Goal: Information Seeking & Learning: Learn about a topic

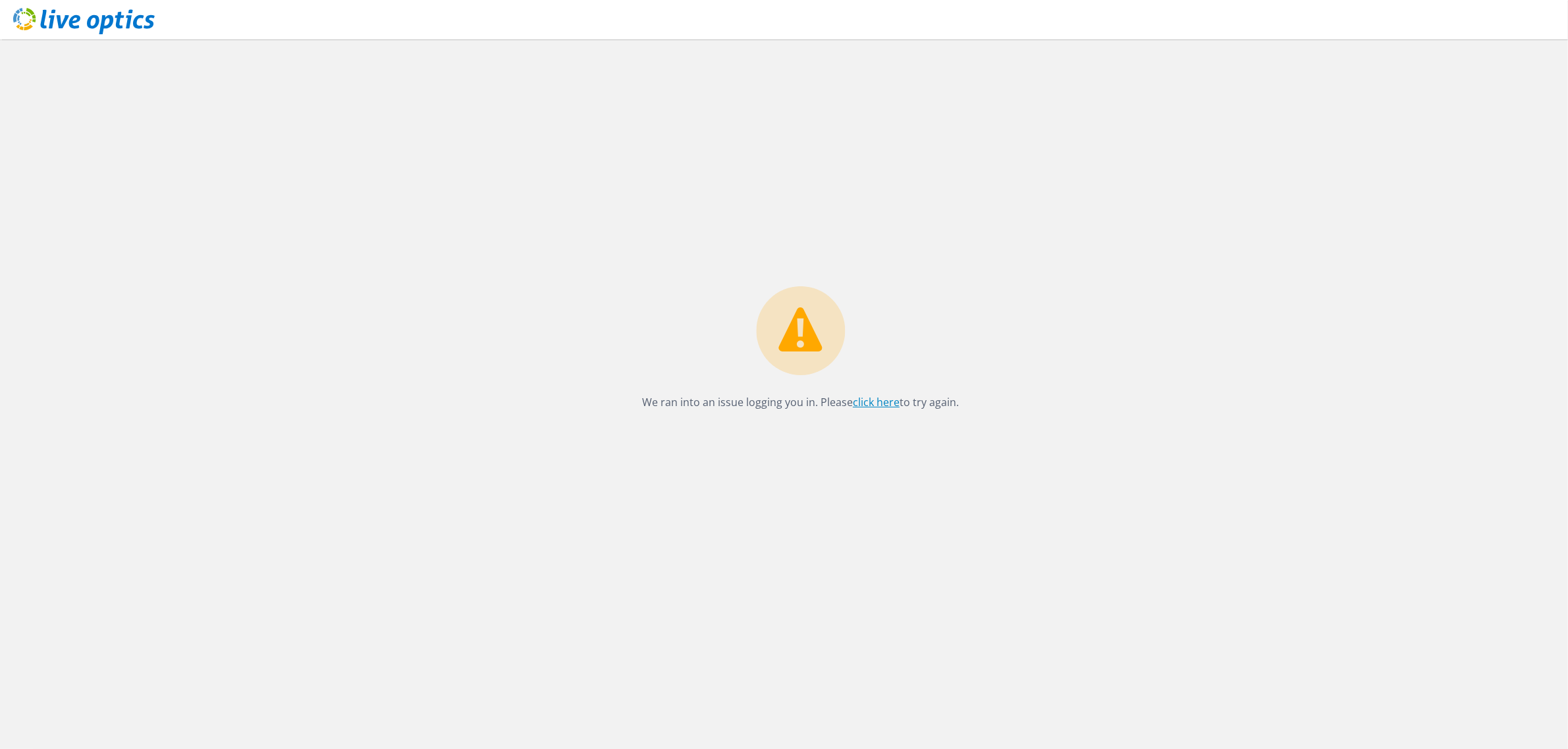
click at [878, 399] on link "click here" at bounding box center [877, 402] width 47 height 14
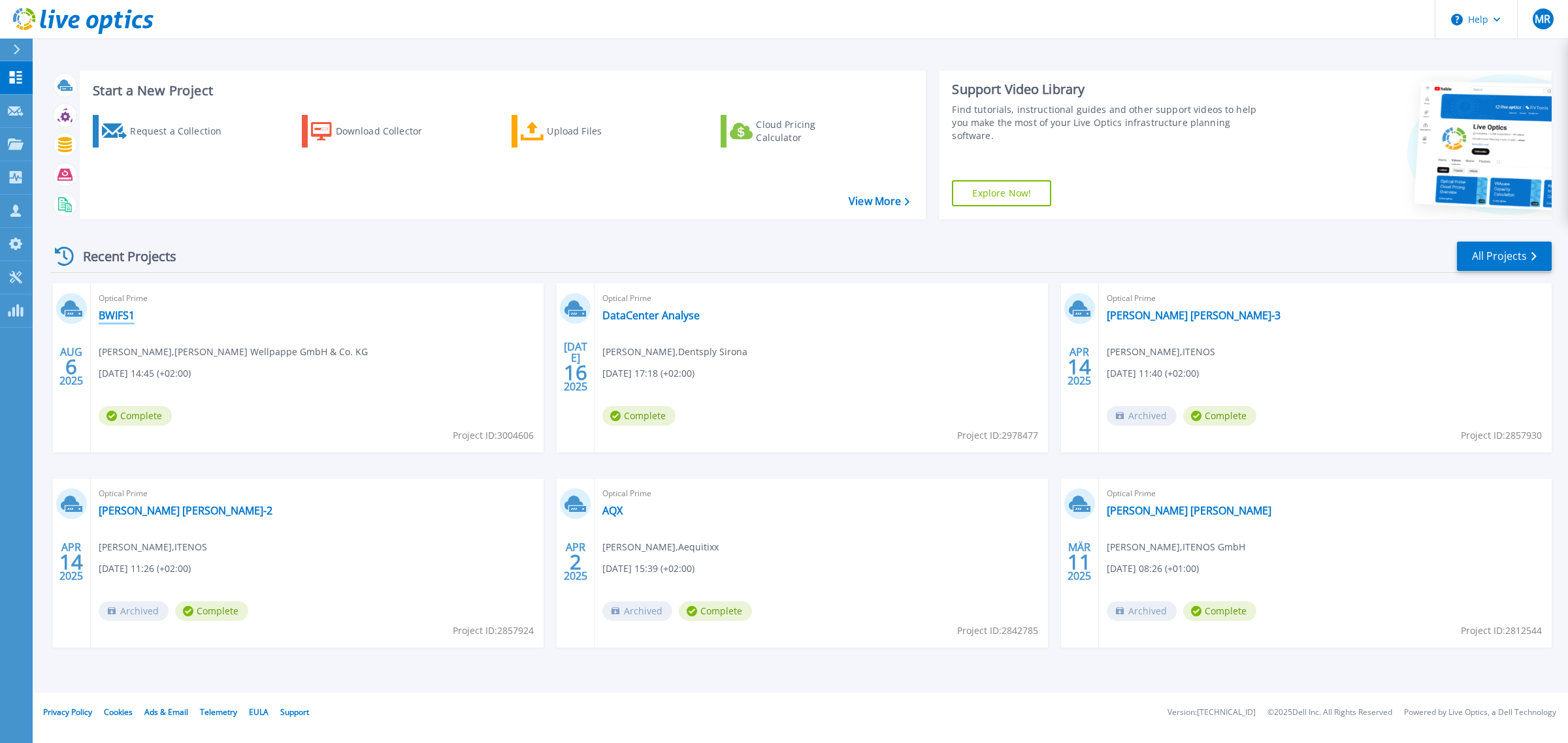
click at [120, 312] on link "BWIFS1" at bounding box center [116, 316] width 36 height 13
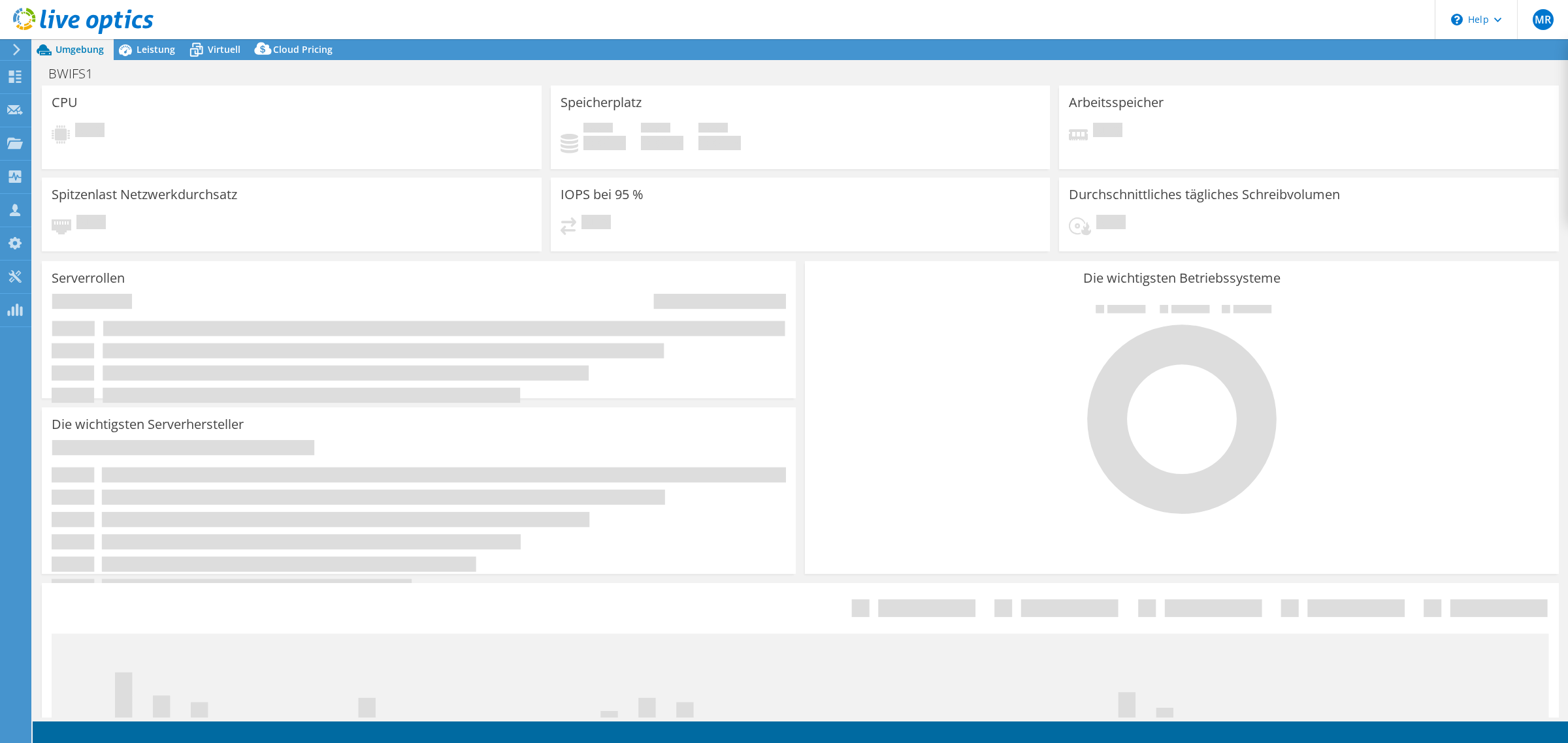
select select "USD"
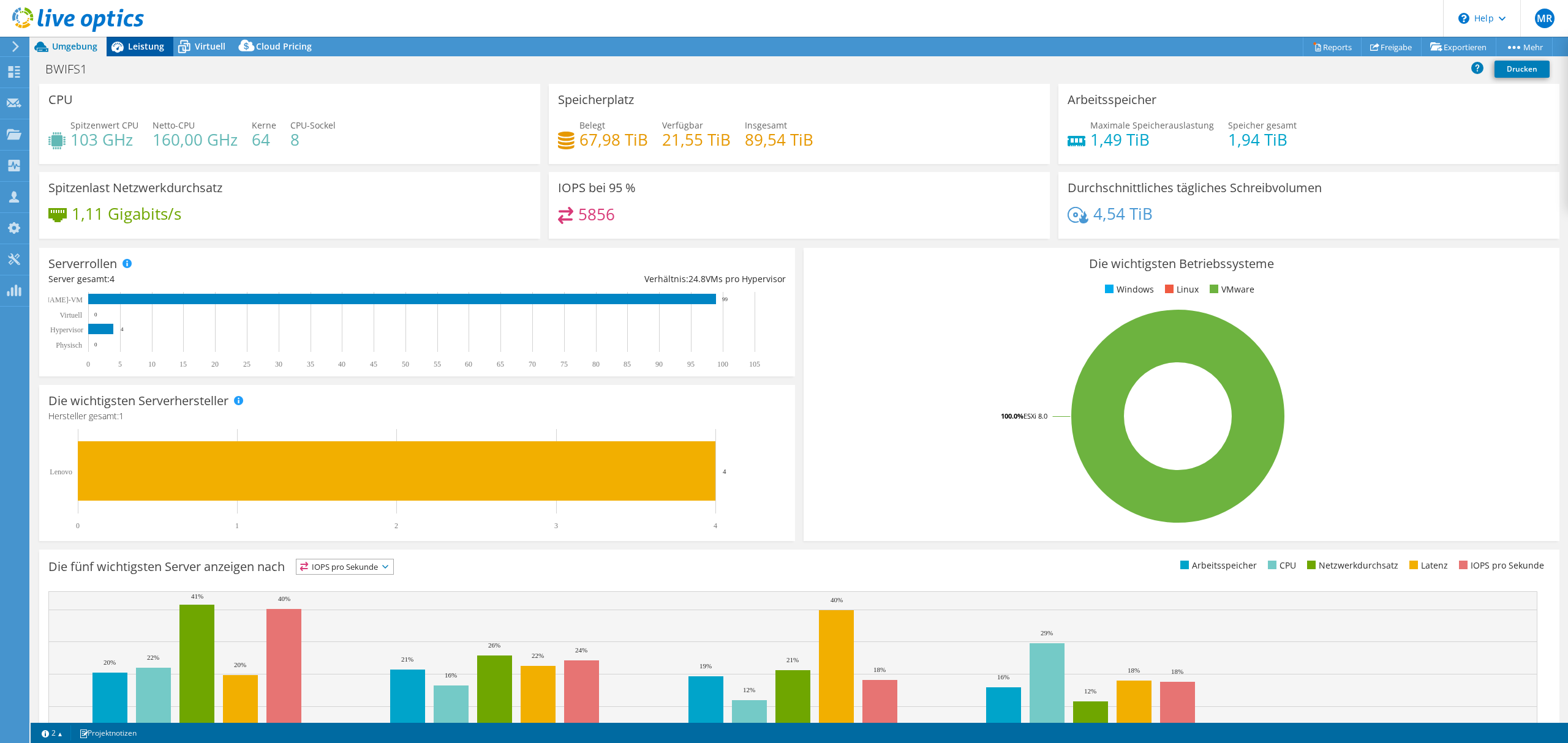
click at [145, 45] on span "Leistung" at bounding box center [146, 46] width 36 height 12
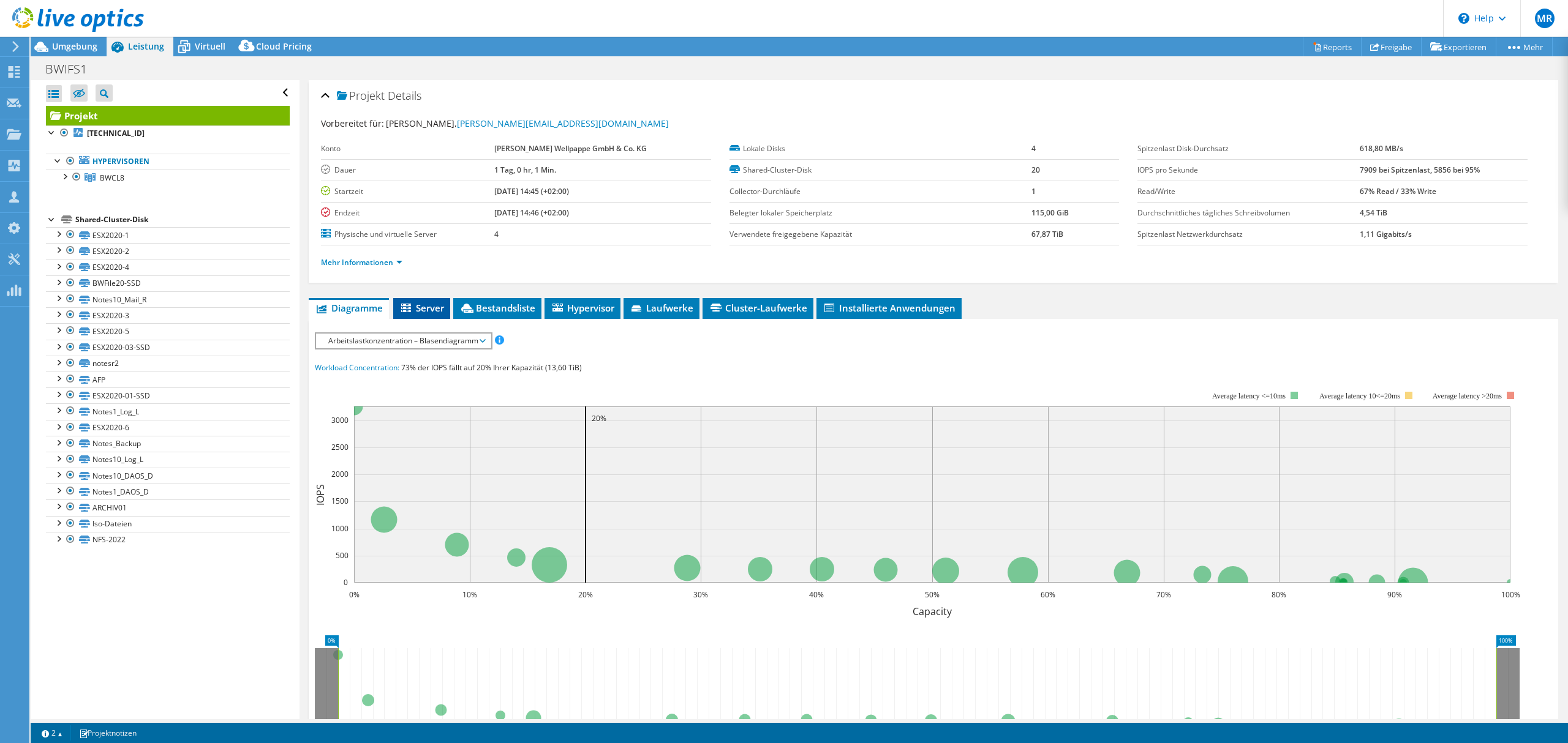
click at [422, 307] on span "Server" at bounding box center [422, 308] width 45 height 12
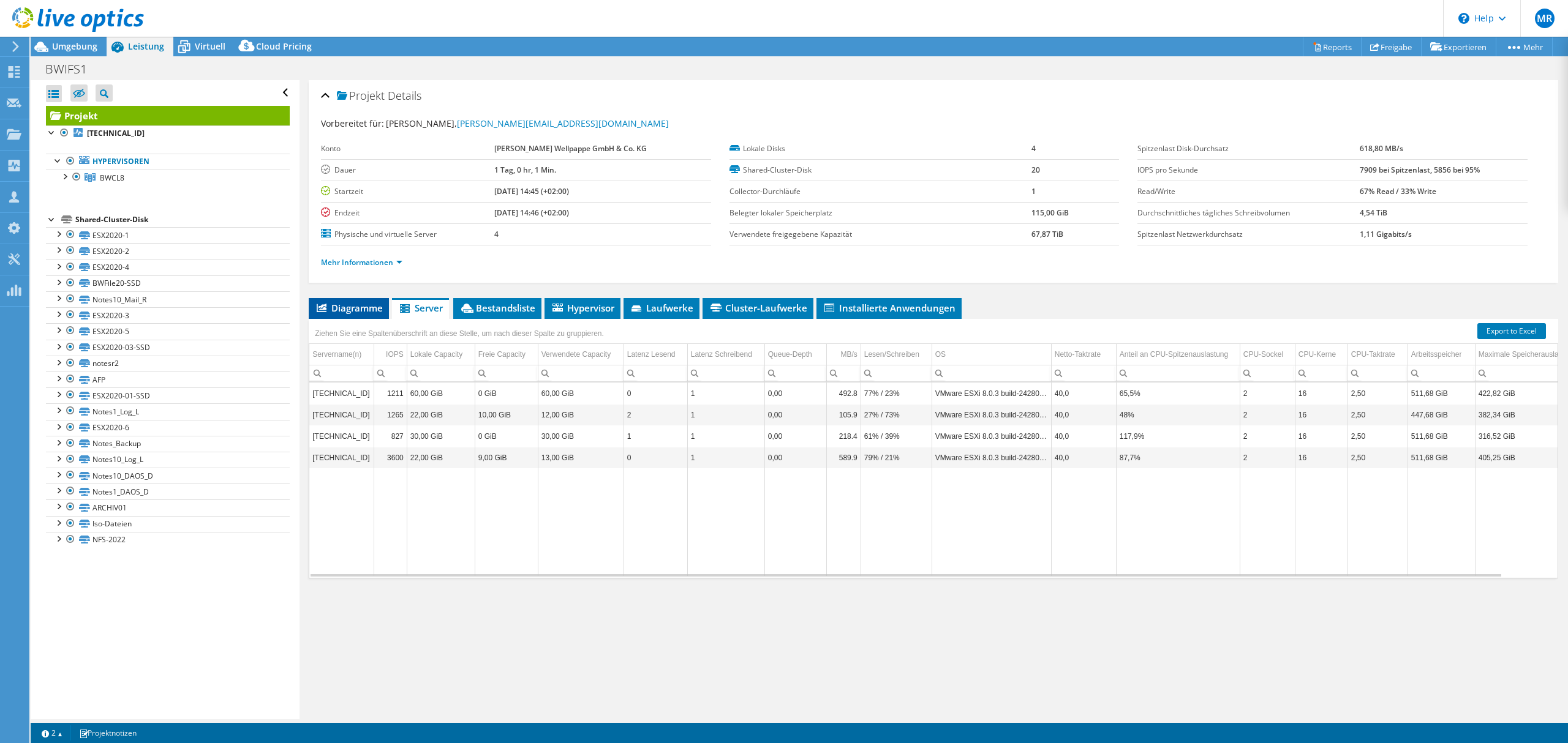
click at [361, 307] on span "Diagramme" at bounding box center [348, 308] width 68 height 12
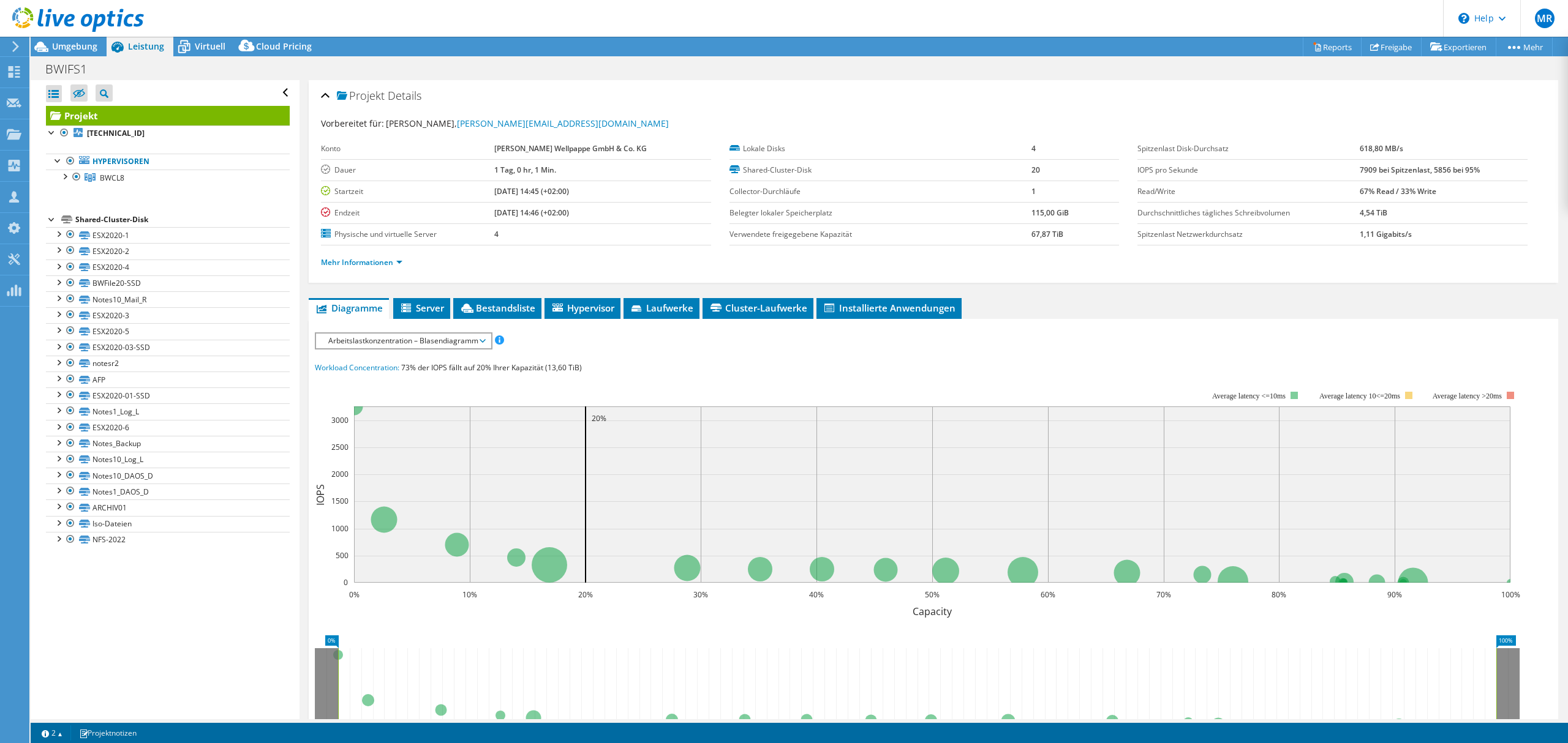
click at [447, 336] on span "Arbeitslastkonzentration – Blasendiagramm" at bounding box center [403, 342] width 163 height 15
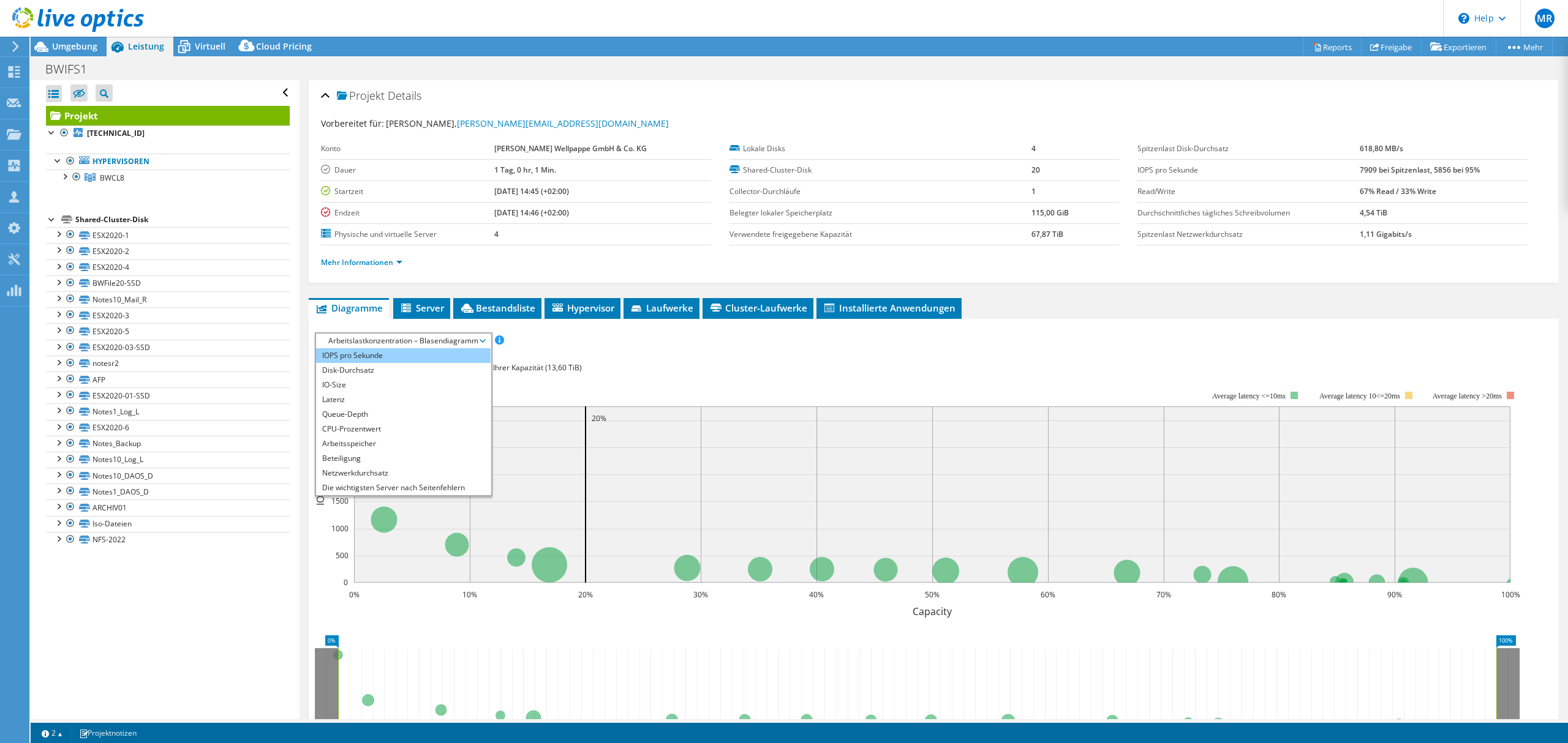
click at [420, 353] on li "IOPS pro Sekunde" at bounding box center [403, 356] width 175 height 15
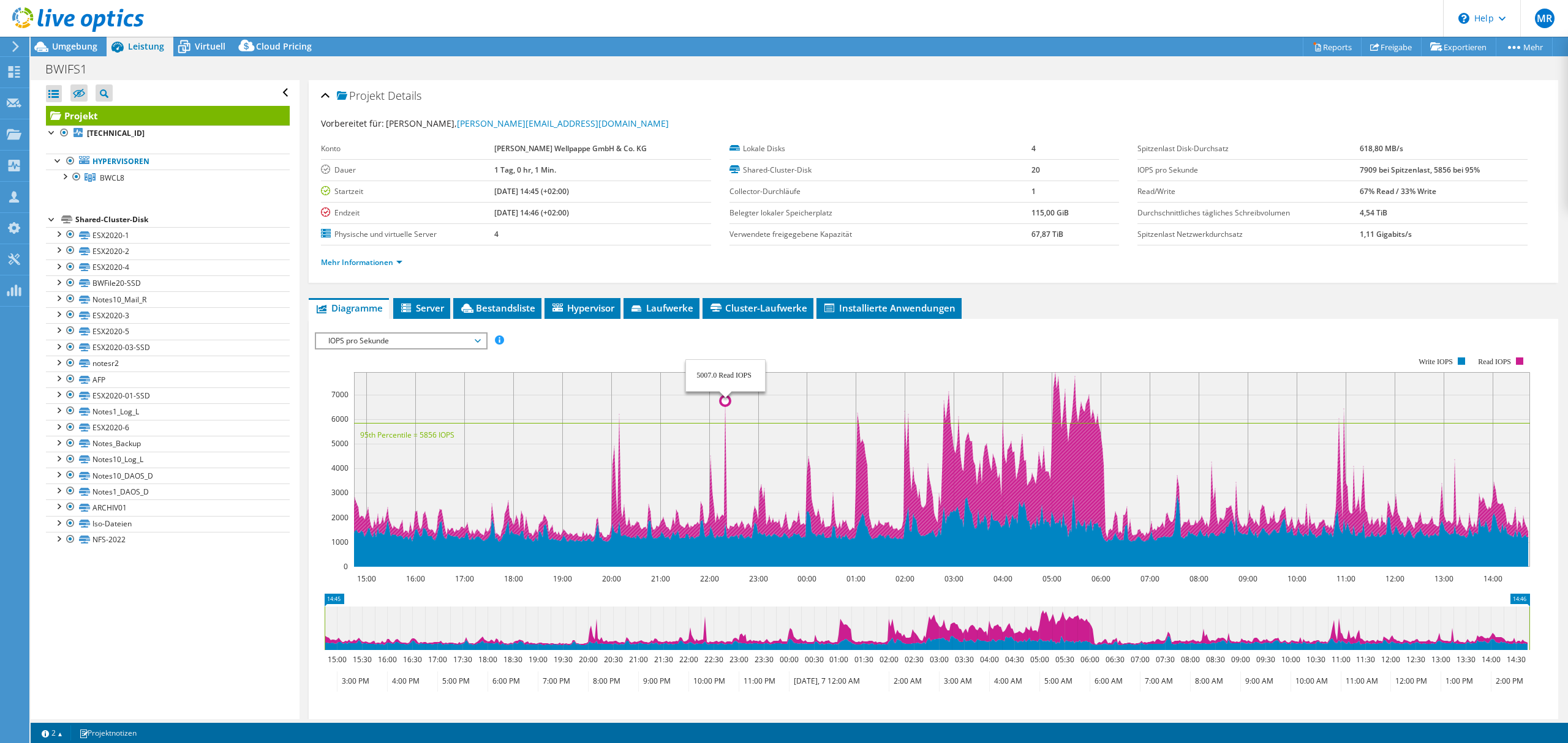
click at [726, 496] on rect at bounding box center [941, 470] width 1175 height 195
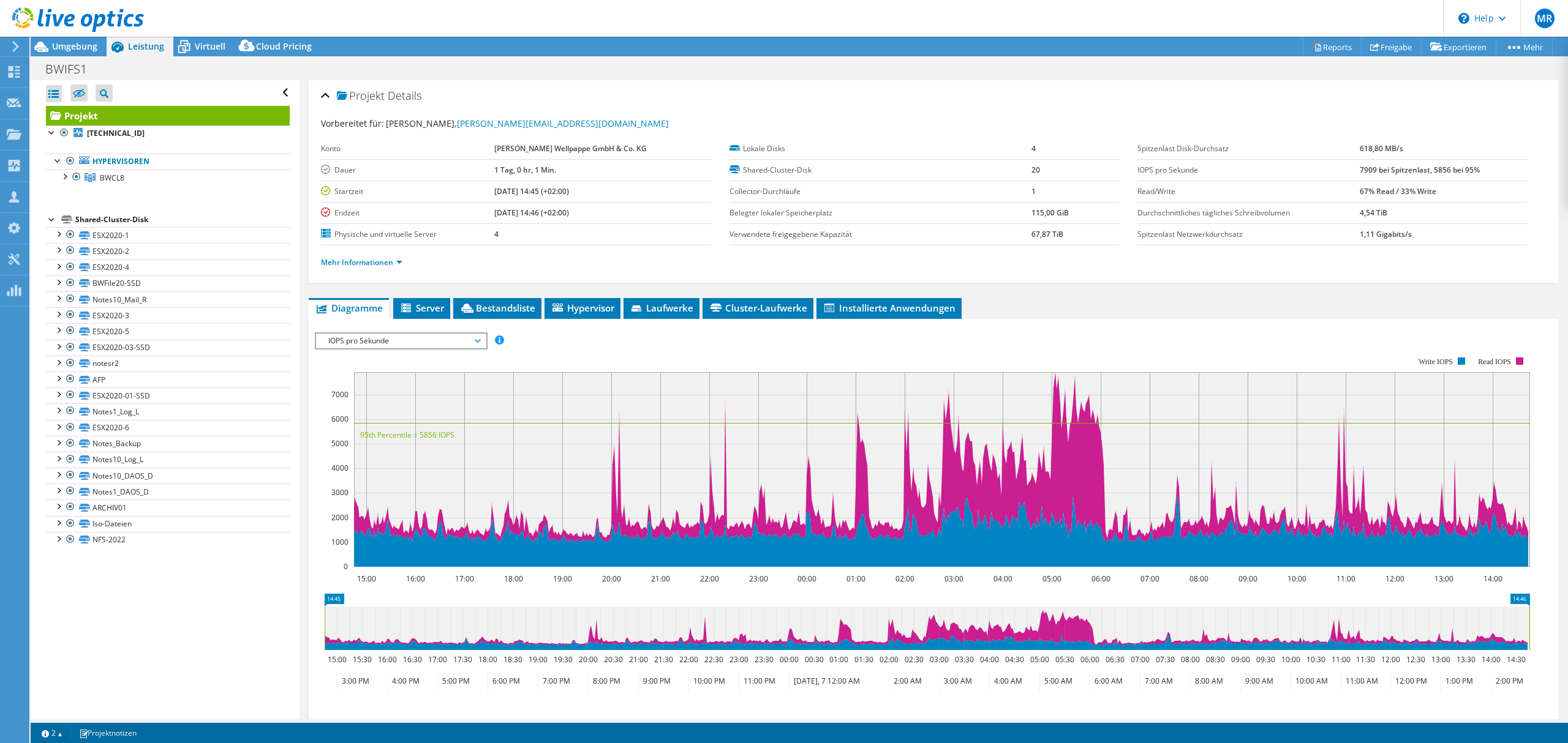
click at [366, 334] on span "IOPS pro Sekunde" at bounding box center [401, 342] width 157 height 15
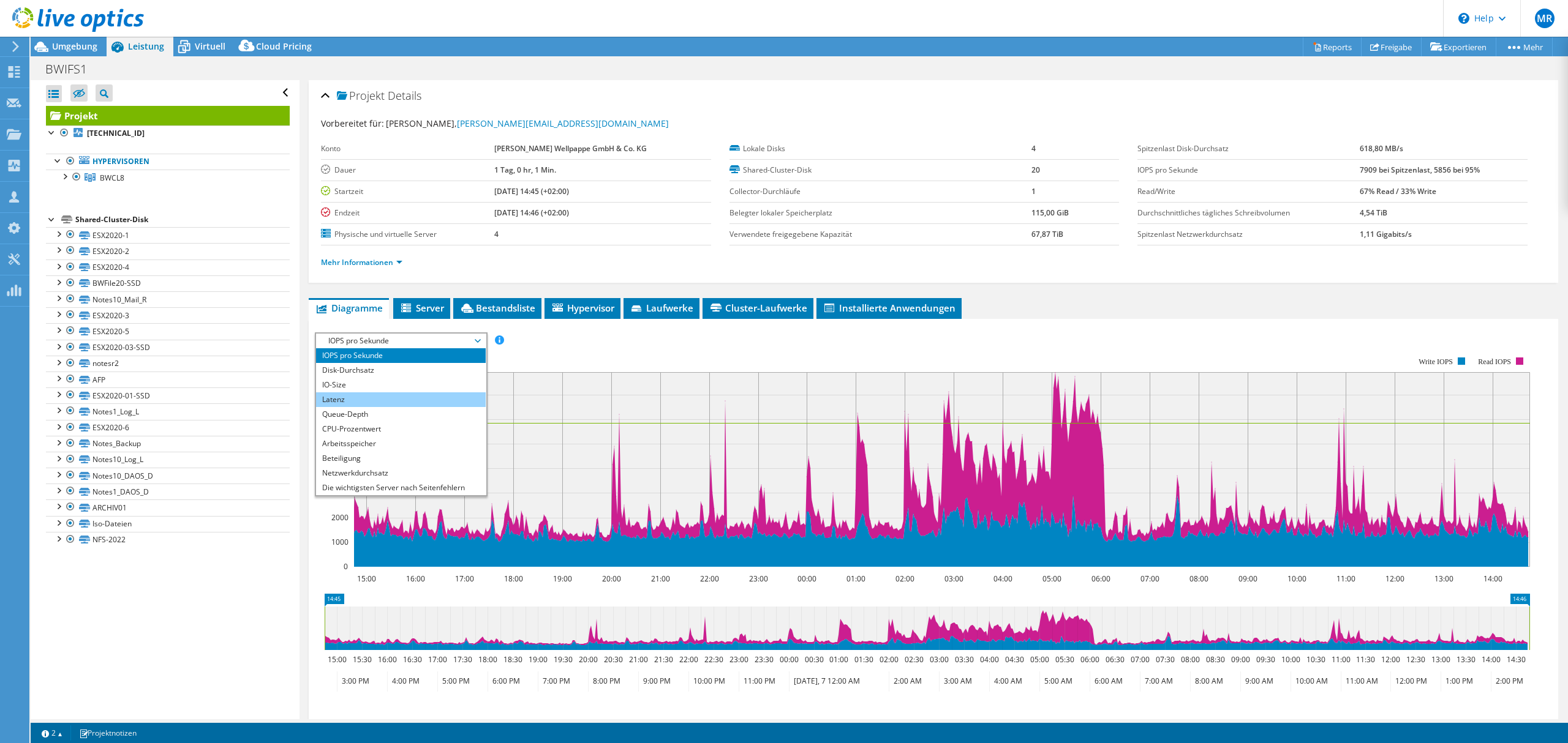
click at [386, 395] on li "Latenz" at bounding box center [401, 400] width 169 height 15
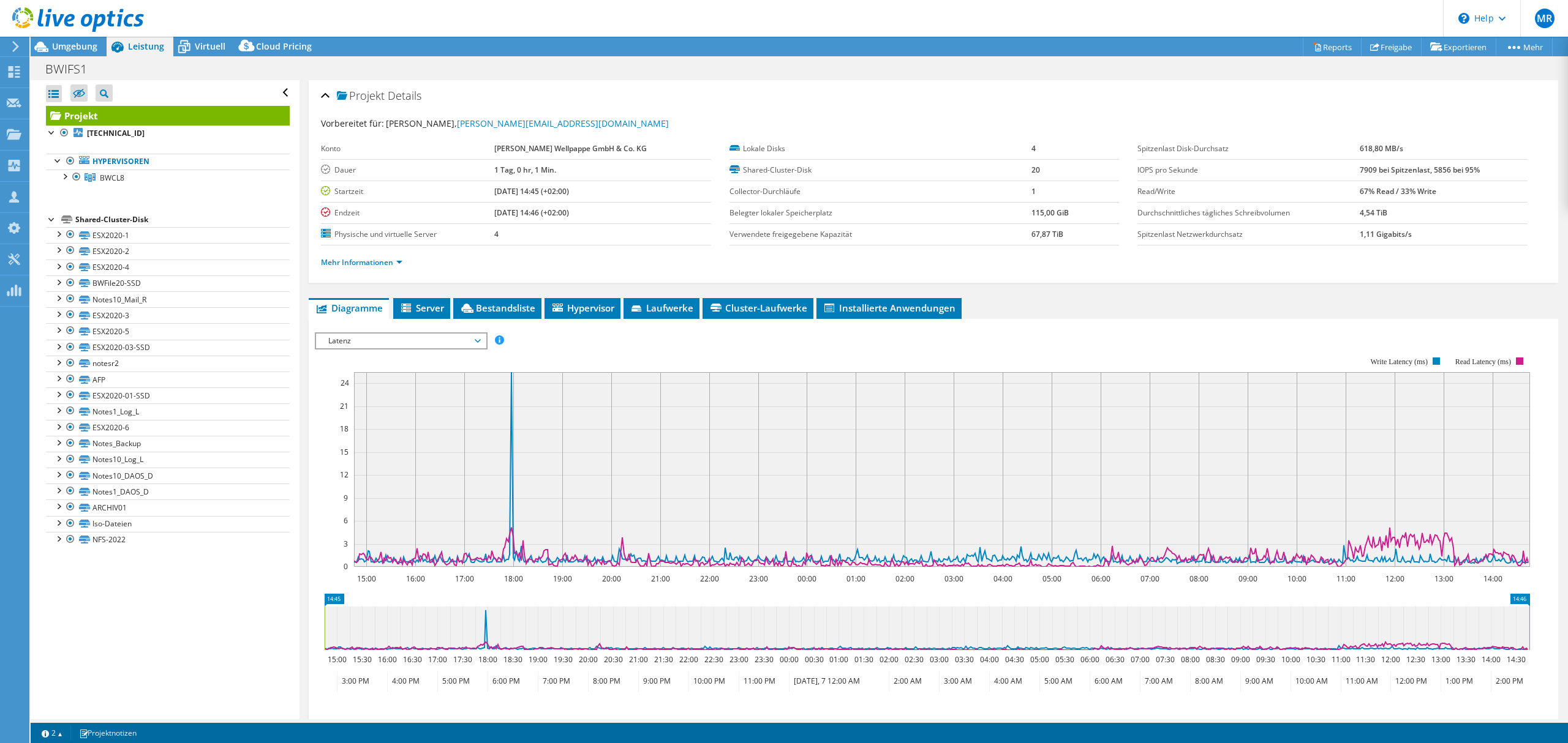
click at [421, 338] on span "Latenz" at bounding box center [401, 342] width 157 height 15
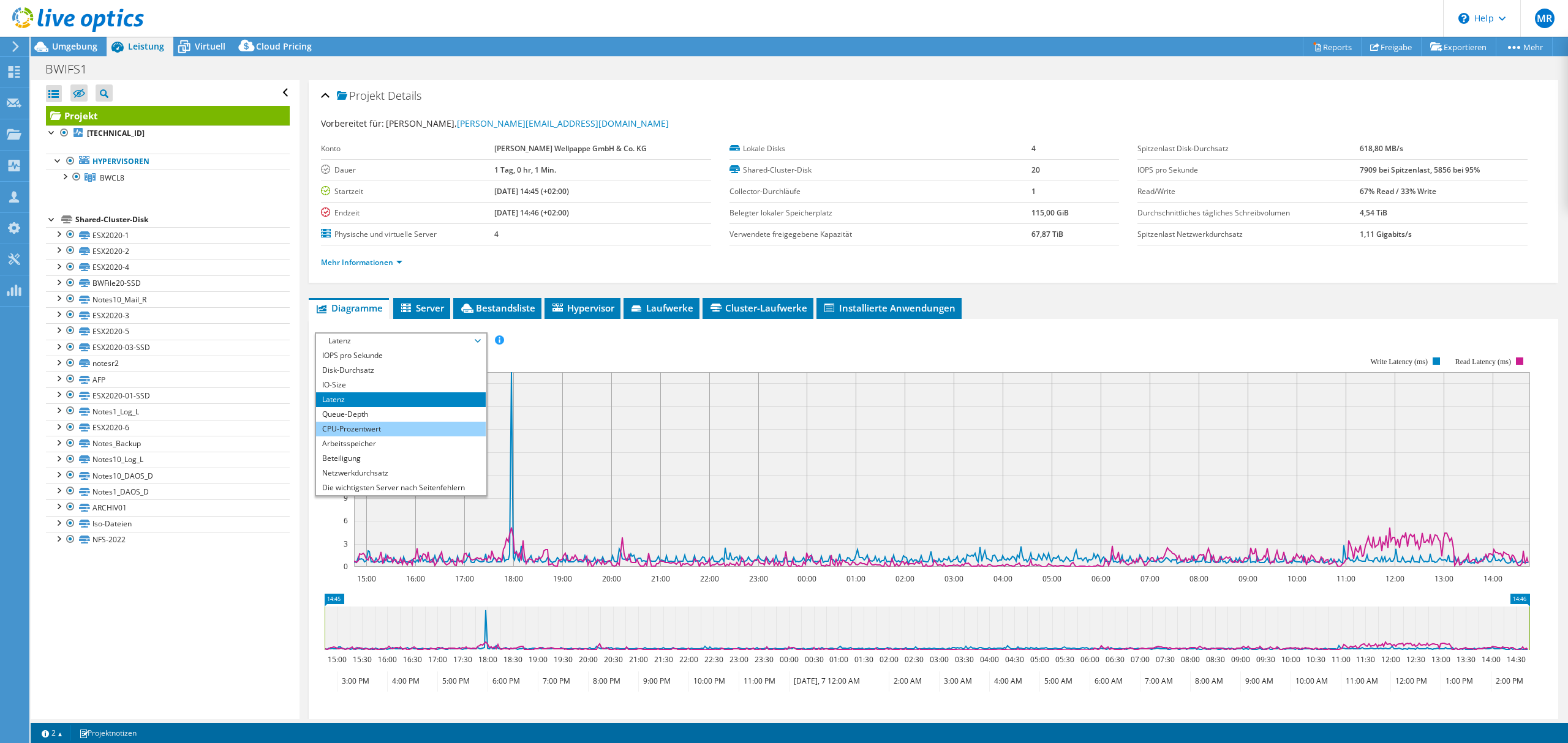
click at [409, 424] on li "CPU-Prozentwert" at bounding box center [401, 429] width 169 height 15
